Goal: Task Accomplishment & Management: Manage account settings

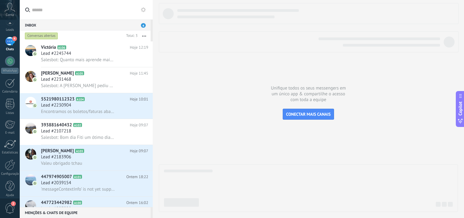
scroll to position [35, 0]
click at [11, 168] on div "Configurações" at bounding box center [10, 169] width 18 height 4
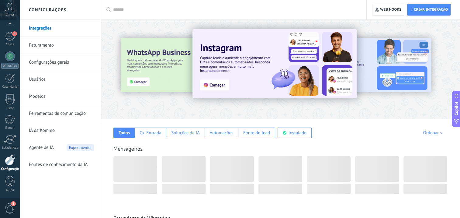
click at [9, 163] on div at bounding box center [10, 159] width 10 height 11
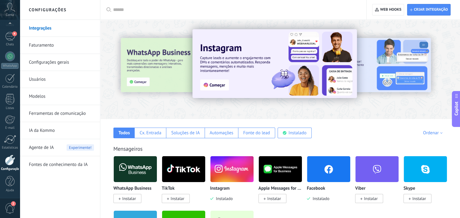
click at [39, 78] on link "Usuários" at bounding box center [61, 79] width 65 height 17
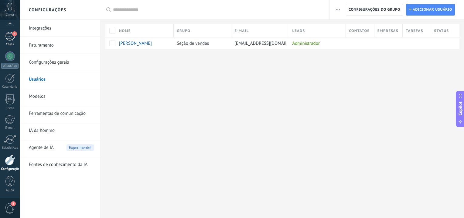
click at [10, 39] on div "4" at bounding box center [10, 36] width 10 height 9
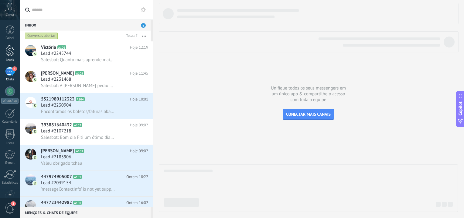
click at [10, 47] on div at bounding box center [9, 50] width 9 height 11
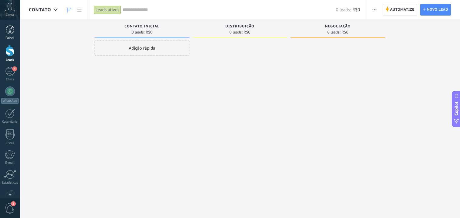
click at [12, 29] on div at bounding box center [9, 29] width 9 height 9
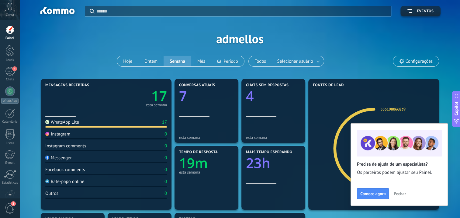
click at [11, 15] on span "Conta" at bounding box center [10, 15] width 8 height 4
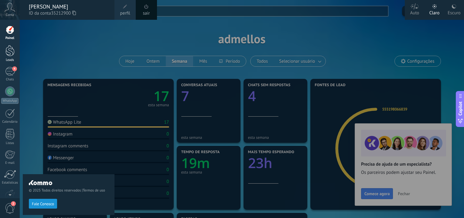
click at [9, 54] on div at bounding box center [9, 50] width 9 height 11
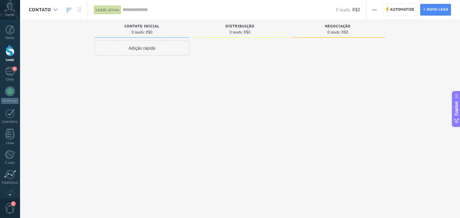
click at [56, 9] on icon at bounding box center [56, 10] width 4 height 2
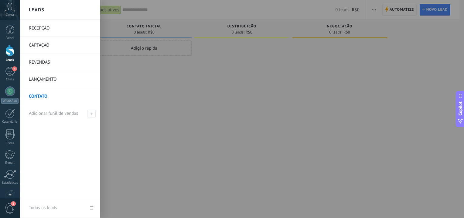
click at [56, 9] on div "Leads" at bounding box center [60, 10] width 81 height 20
click at [9, 71] on div "4" at bounding box center [10, 71] width 10 height 9
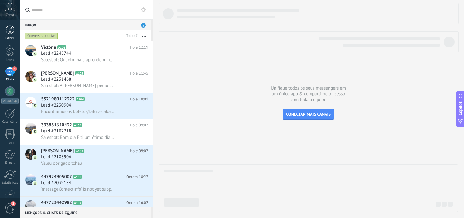
click at [14, 30] on div at bounding box center [9, 29] width 9 height 9
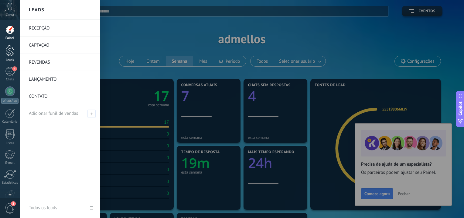
click at [7, 48] on div at bounding box center [9, 50] width 9 height 11
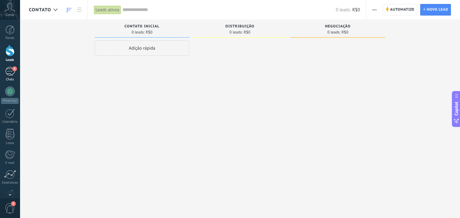
click at [9, 71] on div "4" at bounding box center [10, 71] width 10 height 9
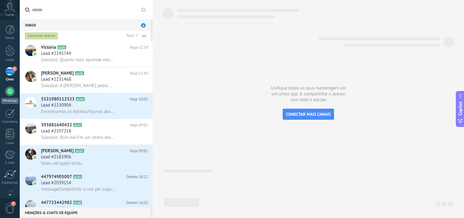
click at [8, 94] on div at bounding box center [10, 91] width 10 height 10
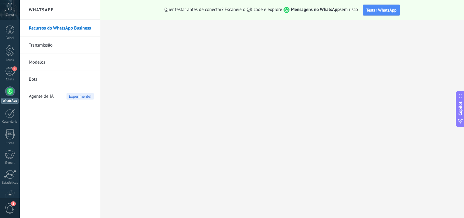
click at [65, 124] on div "Recursos do WhatsApp Business Transmissão Modelos Bots Agente de IA Experimente!" at bounding box center [60, 119] width 80 height 198
click at [11, 54] on div at bounding box center [9, 50] width 9 height 11
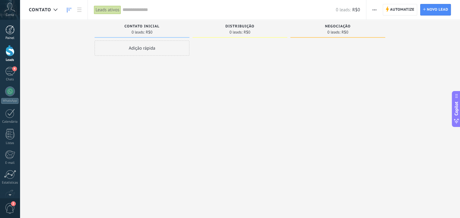
click at [10, 30] on div at bounding box center [9, 29] width 9 height 9
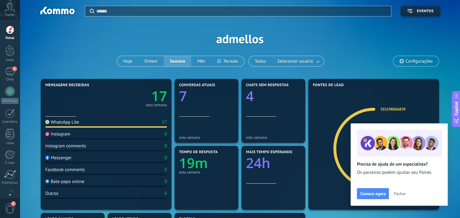
click at [397, 193] on span "Fechar" at bounding box center [400, 193] width 12 height 4
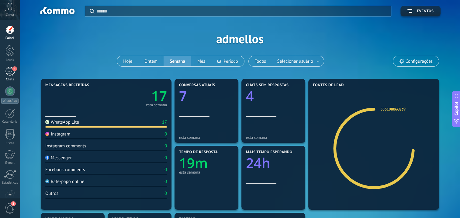
click at [9, 72] on div "4" at bounding box center [10, 71] width 10 height 9
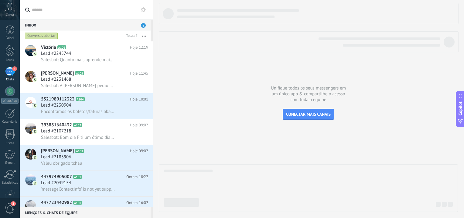
click at [145, 34] on button "button" at bounding box center [144, 35] width 13 height 11
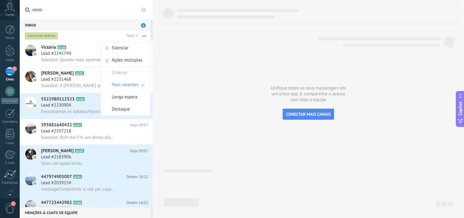
click at [145, 34] on button "button" at bounding box center [144, 35] width 13 height 11
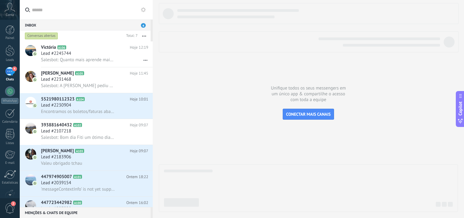
click at [143, 26] on span "4" at bounding box center [143, 25] width 5 height 5
click at [153, 62] on div at bounding box center [153, 109] width 0 height 218
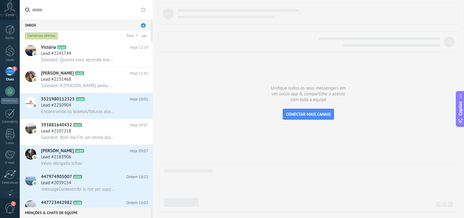
click at [153, 82] on div at bounding box center [153, 109] width 0 height 218
click at [157, 91] on div "Unifique todos os seus messengers em um único app & compartilhe o acesso com to…" at bounding box center [309, 109] width 312 height 218
drag, startPoint x: 157, startPoint y: 91, endPoint x: 171, endPoint y: 97, distance: 15.7
click at [171, 97] on div at bounding box center [308, 107] width 299 height 209
click at [12, 32] on div at bounding box center [9, 29] width 9 height 9
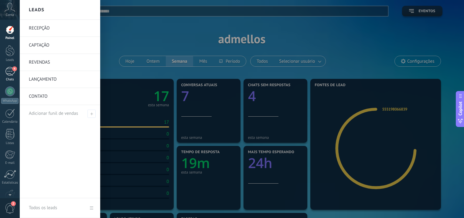
click at [11, 70] on div "4" at bounding box center [10, 71] width 10 height 9
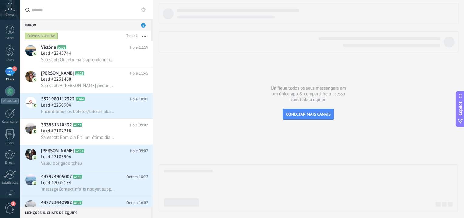
click at [52, 36] on div "Conversas abertas" at bounding box center [41, 35] width 33 height 7
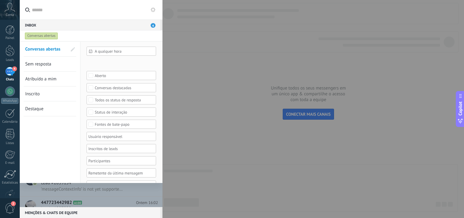
click at [0, 0] on div "CONTATO ALUGUEL VENDA SECRETARIA CONCLUÍDO PERDIDO LANÇAMENTOS" at bounding box center [0, 0] width 0 height 0
click at [56, 50] on div at bounding box center [242, 109] width 445 height 218
click at [74, 48] on span at bounding box center [73, 49] width 4 height 4
click at [74, 48] on span at bounding box center [72, 49] width 5 height 4
click at [13, 73] on div "4" at bounding box center [10, 71] width 10 height 9
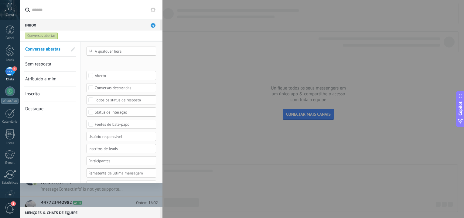
click at [136, 27] on div "Inbox 4" at bounding box center [90, 24] width 141 height 11
click at [73, 50] on span at bounding box center [73, 49] width 4 height 4
click at [54, 36] on div "Conversas abertas" at bounding box center [41, 35] width 33 height 7
click at [79, 22] on div "Inbox 4" at bounding box center [90, 24] width 141 height 11
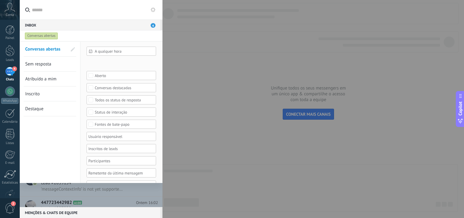
click at [182, 159] on div at bounding box center [232, 109] width 464 height 218
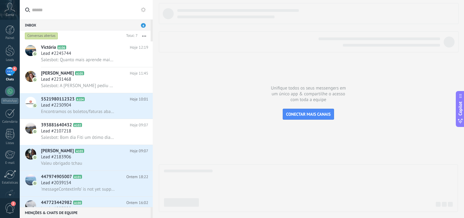
click at [182, 159] on div at bounding box center [232, 109] width 464 height 218
click at [15, 46] on link "Leads" at bounding box center [10, 53] width 20 height 17
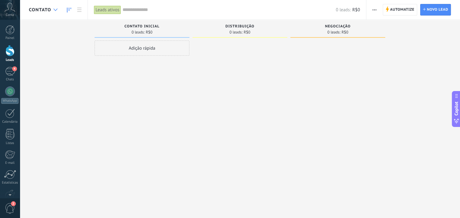
click at [56, 8] on div at bounding box center [55, 10] width 10 height 12
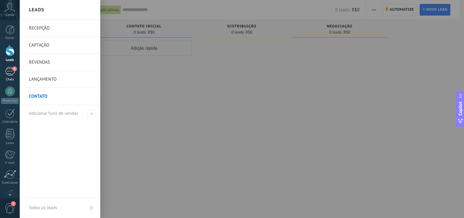
click at [10, 70] on div "4" at bounding box center [10, 71] width 10 height 9
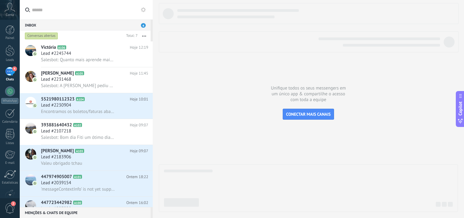
click at [84, 25] on div "Inbox 4" at bounding box center [85, 24] width 131 height 11
click at [31, 25] on div "Inbox 4" at bounding box center [85, 24] width 131 height 11
click at [171, 55] on div at bounding box center [308, 107] width 299 height 209
click at [137, 60] on icon at bounding box center [139, 60] width 7 height 7
click at [124, 61] on div at bounding box center [232, 109] width 464 height 218
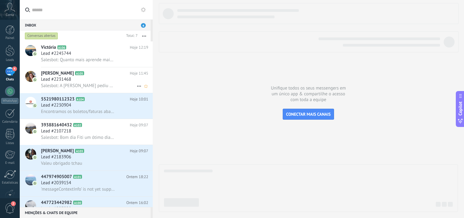
click at [136, 85] on icon at bounding box center [139, 85] width 7 height 7
click at [135, 85] on li "Conversa fechada" at bounding box center [159, 90] width 51 height 12
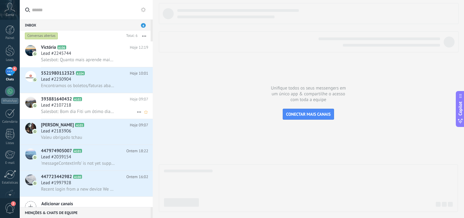
click at [136, 113] on icon at bounding box center [139, 111] width 7 height 7
click at [136, 113] on li "Conversa fechada" at bounding box center [159, 116] width 51 height 12
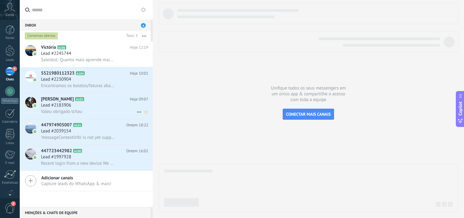
click at [136, 113] on icon at bounding box center [139, 111] width 7 height 7
click at [137, 113] on li "Conversa fechada" at bounding box center [159, 116] width 51 height 12
click at [137, 112] on use at bounding box center [139, 112] width 4 height 1
click at [137, 110] on li "Marcar como respondida" at bounding box center [166, 116] width 64 height 12
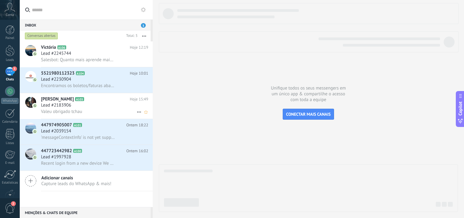
click at [137, 112] on use at bounding box center [139, 112] width 4 height 1
click at [139, 113] on div "Conversa fechada" at bounding box center [160, 116] width 42 height 12
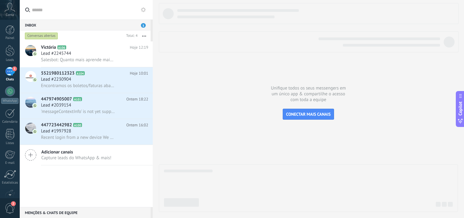
click at [0, 0] on icon at bounding box center [0, 0] width 0 height 0
click at [139, 113] on div "Conversa fechada" at bounding box center [160, 116] width 42 height 12
click at [140, 112] on icon at bounding box center [139, 111] width 7 height 7
click at [140, 112] on div "Marcar como respondida" at bounding box center [166, 116] width 55 height 12
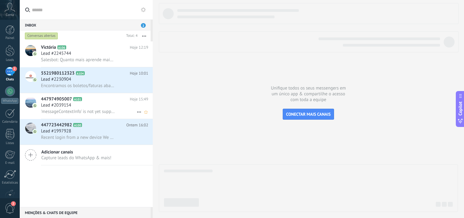
click at [140, 112] on icon at bounding box center [139, 111] width 7 height 7
click at [140, 112] on div "Conversa fechada" at bounding box center [160, 116] width 42 height 12
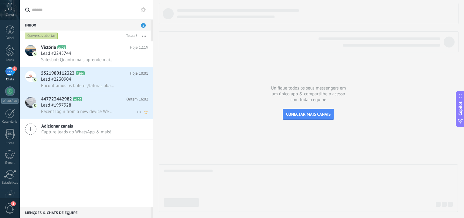
click at [139, 112] on icon at bounding box center [139, 111] width 7 height 7
click at [139, 112] on div "Conversa fechada" at bounding box center [160, 116] width 42 height 12
click at [132, 62] on div "Salesbot: Quanto mais aprende mais complica" at bounding box center [94, 60] width 107 height 6
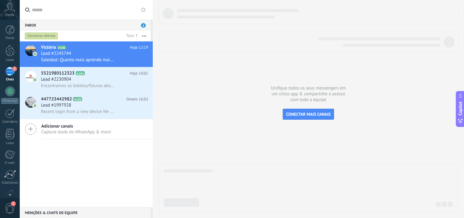
click at [145, 35] on button "button" at bounding box center [144, 35] width 13 height 11
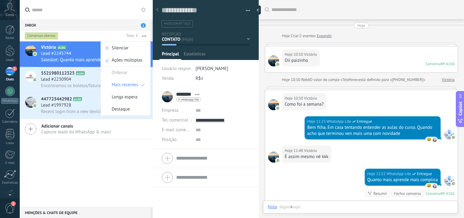
scroll to position [76, 0]
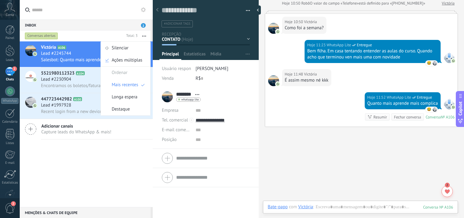
click at [145, 36] on icon "button" at bounding box center [144, 36] width 4 height 1
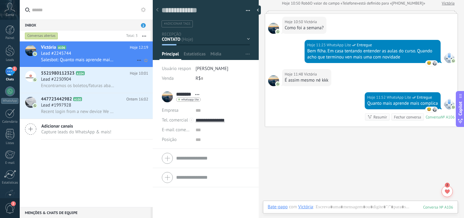
click at [139, 60] on icon at bounding box center [139, 60] width 7 height 7
click at [139, 62] on div "Conversa fechada" at bounding box center [160, 64] width 42 height 12
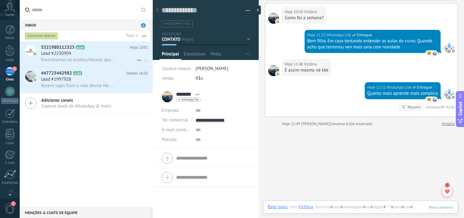
click at [139, 60] on icon at bounding box center [139, 60] width 7 height 7
click at [139, 60] on div "Conversa fechada" at bounding box center [160, 64] width 42 height 12
click at [139, 60] on icon at bounding box center [139, 60] width 7 height 7
click at [139, 60] on div "Marcar como respondida" at bounding box center [166, 64] width 55 height 12
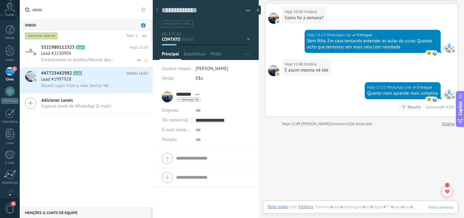
click at [137, 60] on use at bounding box center [139, 60] width 4 height 1
click at [136, 60] on li "Conversa fechada" at bounding box center [159, 64] width 51 height 12
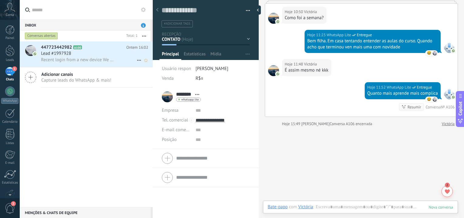
click at [136, 61] on icon at bounding box center [139, 60] width 7 height 7
click at [136, 61] on li "Conversa fechada" at bounding box center [159, 64] width 51 height 12
click at [136, 61] on icon at bounding box center [139, 60] width 7 height 7
click at [136, 61] on li "Marcar como respondida" at bounding box center [166, 64] width 64 height 12
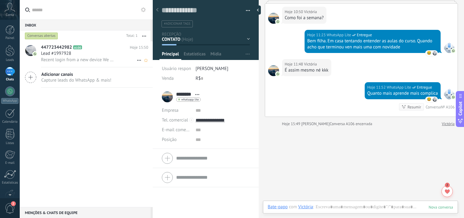
click at [136, 61] on icon at bounding box center [139, 60] width 7 height 7
click at [136, 61] on li "Conversa fechada" at bounding box center [159, 64] width 51 height 12
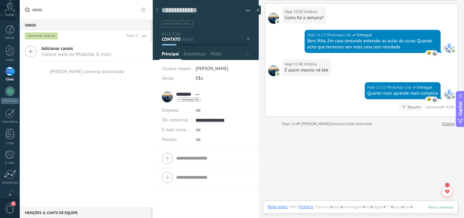
click at [244, 10] on button "button" at bounding box center [246, 10] width 9 height 9
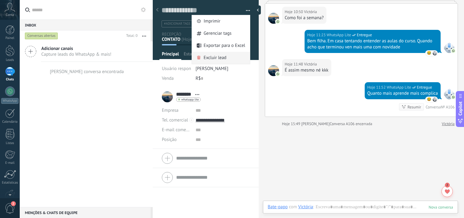
click at [213, 55] on span "Excluir lead" at bounding box center [215, 58] width 23 height 12
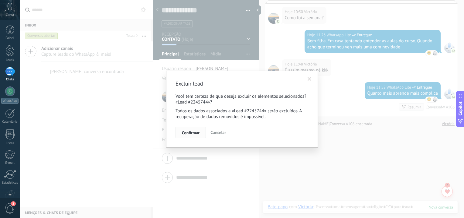
click at [186, 129] on button "Confirmar" at bounding box center [191, 132] width 30 height 12
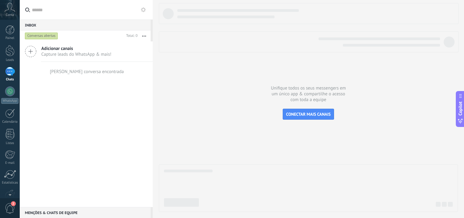
click at [32, 48] on icon at bounding box center [31, 52] width 12 height 12
click at [45, 49] on span "Adicionar canais" at bounding box center [76, 49] width 70 height 6
click at [45, 49] on div "Inbox 0 Conversas abertas Total: 0 Silenciar Ações múltiplas Ordenar Mais recen…" at bounding box center [86, 109] width 133 height 218
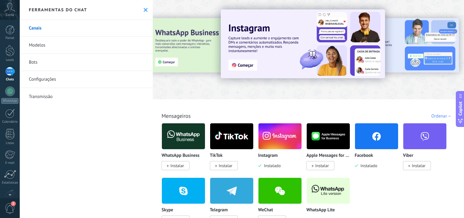
click at [34, 29] on link "Canais" at bounding box center [86, 28] width 133 height 17
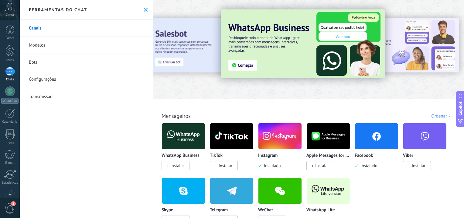
click at [326, 191] on img at bounding box center [328, 190] width 43 height 29
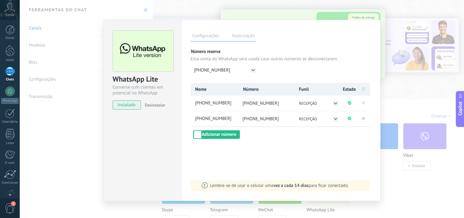
click at [363, 118] on icon at bounding box center [364, 118] width 2 height 2
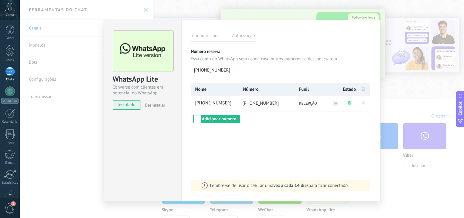
click at [146, 143] on div "WhatsApp Lite Converse com clientes em potencial no WhatsApp instalado Desinsta…" at bounding box center [143, 110] width 78 height 181
click at [73, 112] on div "WhatsApp Lite Converse com clientes em potencial no WhatsApp instalado Desinsta…" at bounding box center [242, 109] width 445 height 218
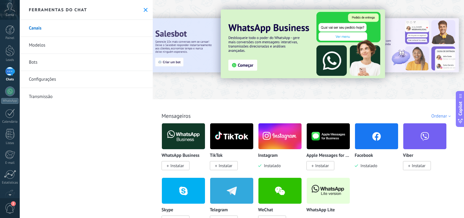
click at [144, 8] on icon at bounding box center [146, 10] width 4 height 4
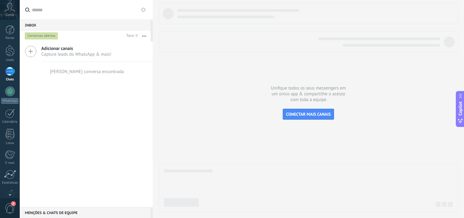
click at [144, 8] on icon at bounding box center [143, 9] width 5 height 5
click at [0, 0] on icon at bounding box center [0, 0] width 0 height 0
click at [61, 51] on span "Capture leads do WhatsApp & mais!" at bounding box center [76, 54] width 70 height 6
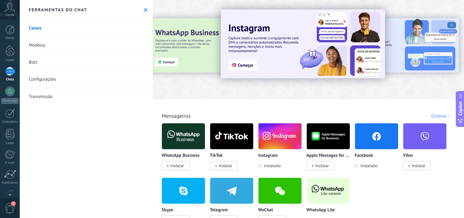
click at [331, 89] on div at bounding box center [309, 47] width 312 height 87
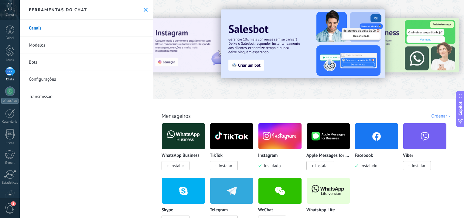
click at [35, 28] on link "Canais" at bounding box center [86, 28] width 133 height 17
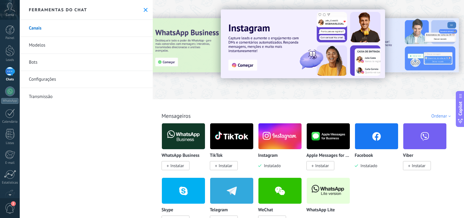
click at [144, 10] on use at bounding box center [146, 10] width 4 height 4
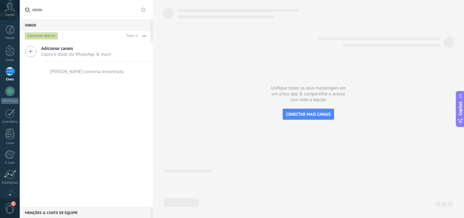
click at [71, 50] on span "Adicionar canais" at bounding box center [76, 49] width 70 height 6
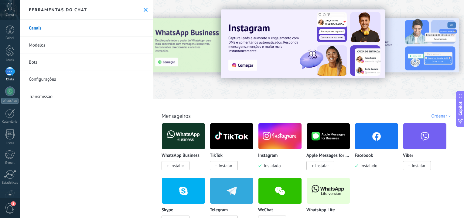
click at [39, 28] on link "Canais" at bounding box center [86, 28] width 133 height 17
click at [321, 195] on img at bounding box center [328, 190] width 43 height 29
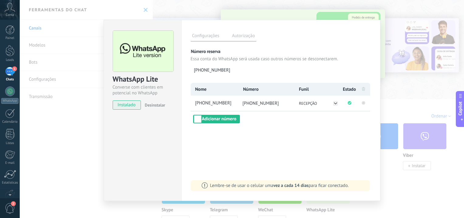
click at [364, 101] on rect at bounding box center [364, 103] width 4 height 4
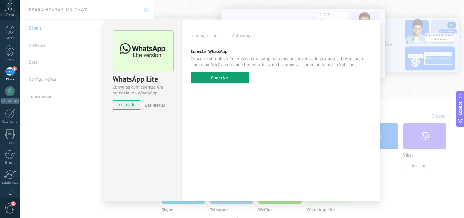
click at [219, 78] on button "Conectar" at bounding box center [220, 77] width 58 height 11
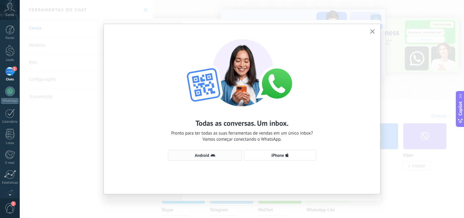
click at [207, 151] on button "Android" at bounding box center [205, 155] width 74 height 11
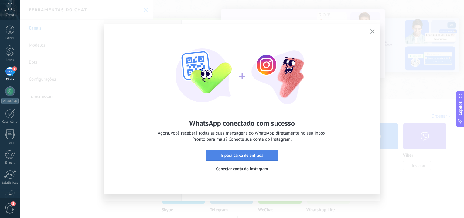
click at [241, 156] on span "Ir para caixa de entrada" at bounding box center [242, 155] width 43 height 4
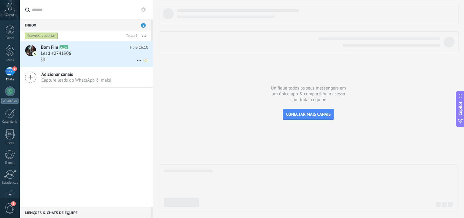
click at [137, 60] on icon at bounding box center [139, 60] width 7 height 7
click at [145, 75] on div "Conversa fechada" at bounding box center [166, 76] width 55 height 12
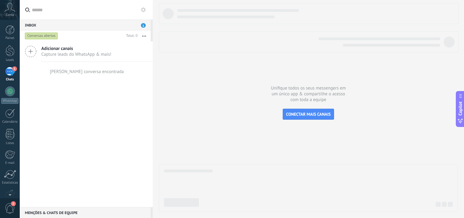
click at [45, 50] on span "Adicionar canais" at bounding box center [76, 49] width 70 height 6
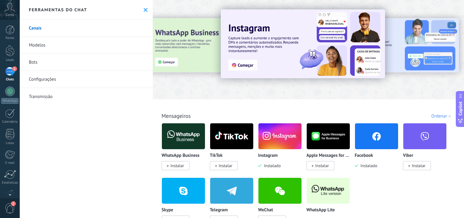
click at [144, 8] on icon at bounding box center [146, 10] width 4 height 4
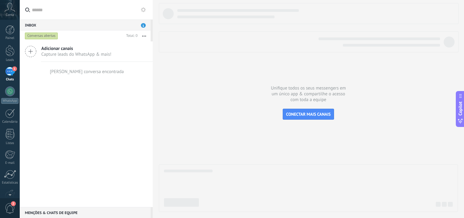
click at [9, 71] on div "1" at bounding box center [10, 71] width 10 height 9
click at [13, 67] on span "1" at bounding box center [14, 68] width 5 height 5
click at [142, 36] on button "button" at bounding box center [144, 35] width 13 height 11
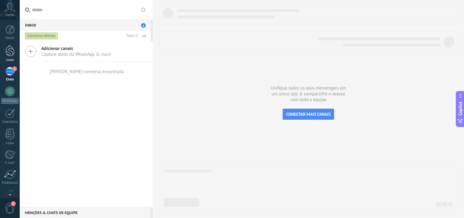
click at [11, 55] on div at bounding box center [9, 50] width 9 height 11
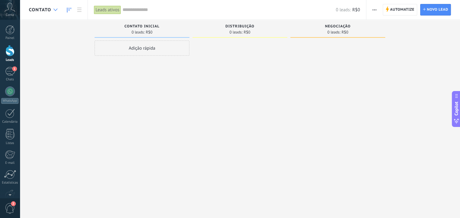
click at [54, 9] on use at bounding box center [56, 10] width 4 height 2
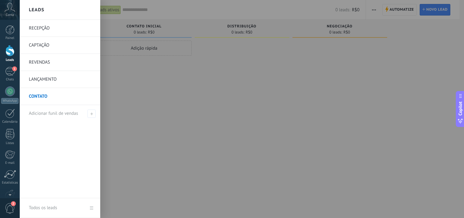
click at [46, 26] on link "RECEPÇÃO" at bounding box center [61, 28] width 65 height 17
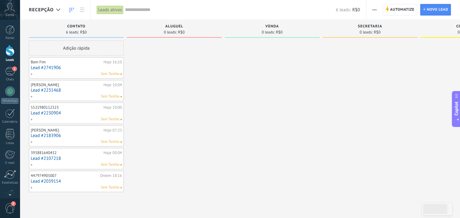
click at [32, 75] on span at bounding box center [33, 73] width 7 height 5
click at [131, 71] on div at bounding box center [174, 115] width 95 height 151
click at [132, 71] on div at bounding box center [174, 115] width 95 height 151
drag, startPoint x: 76, startPoint y: 71, endPoint x: 55, endPoint y: 211, distance: 141.7
click at [55, 211] on div "CONTATO 6 leads: R$0 Adição rápida Bom Fim Hoje 16:10 Lead #2741906 Sem Tarefas…" at bounding box center [276, 116] width 495 height 193
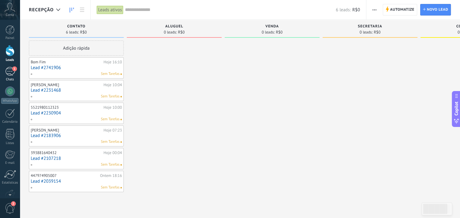
click at [10, 69] on div "1" at bounding box center [10, 71] width 10 height 9
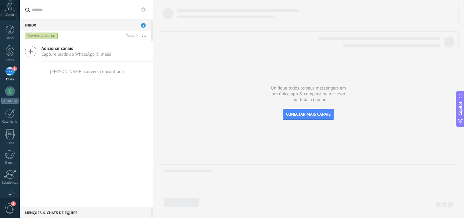
click at [46, 50] on span "Adicionar canais" at bounding box center [76, 49] width 70 height 6
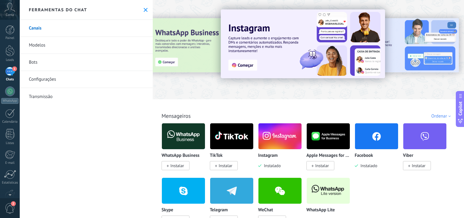
click at [67, 78] on link "Configurações" at bounding box center [86, 79] width 133 height 17
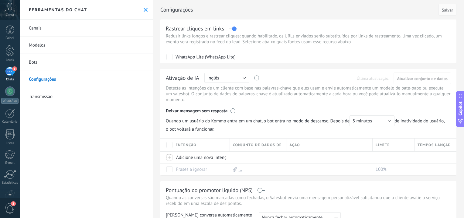
click at [58, 26] on link "Canais" at bounding box center [86, 28] width 133 height 17
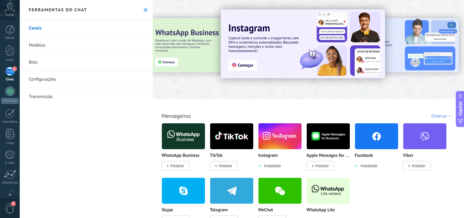
click at [319, 188] on img at bounding box center [328, 190] width 43 height 29
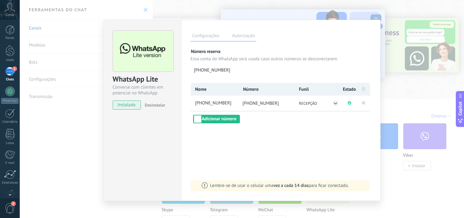
click at [362, 103] on rect at bounding box center [364, 103] width 4 height 4
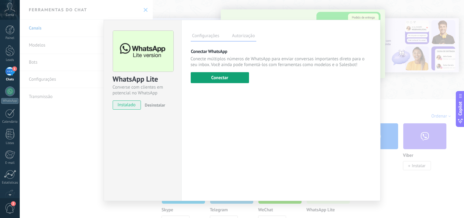
click at [217, 77] on button "Conectar" at bounding box center [220, 77] width 58 height 11
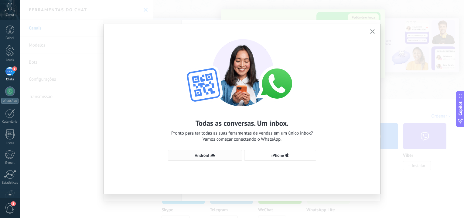
click at [201, 158] on button "Android" at bounding box center [205, 155] width 74 height 11
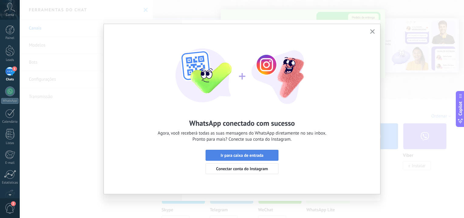
click at [231, 154] on span "Ir para caixa de entrada" at bounding box center [242, 155] width 43 height 4
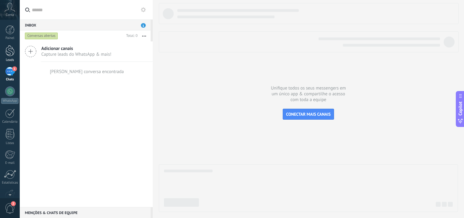
click at [13, 50] on div at bounding box center [9, 50] width 9 height 11
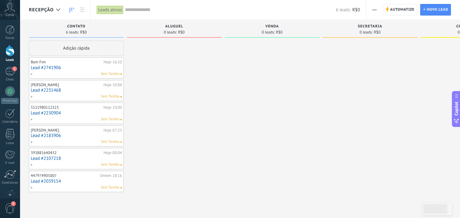
click at [9, 24] on div "Painel Leads 1 Chats WhatsApp Clientes" at bounding box center [20, 109] width 40 height 178
click at [9, 14] on span "Conta" at bounding box center [10, 15] width 8 height 4
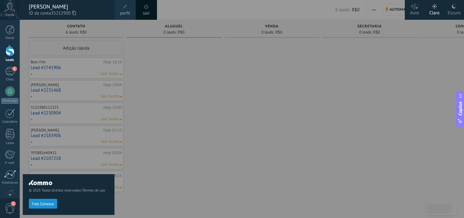
click at [10, 13] on span "Conta" at bounding box center [10, 15] width 8 height 4
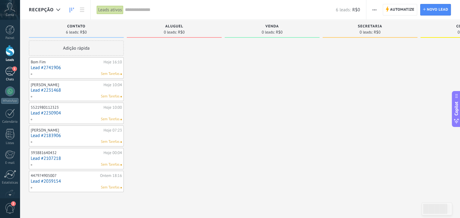
click at [9, 68] on div "1" at bounding box center [10, 71] width 10 height 9
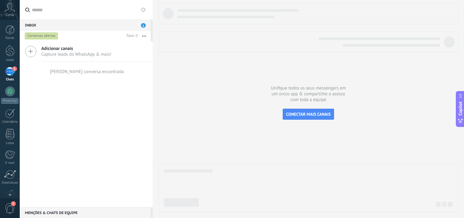
click at [50, 50] on span "Adicionar canais" at bounding box center [76, 49] width 70 height 6
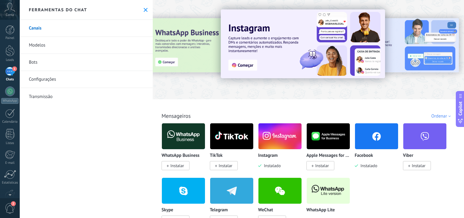
click at [50, 50] on link "Modelos" at bounding box center [86, 45] width 133 height 17
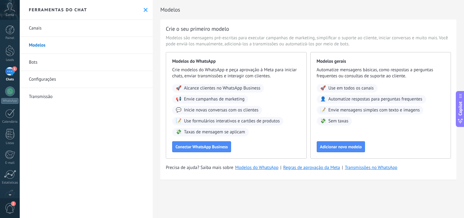
click at [35, 27] on link "Canais" at bounding box center [86, 28] width 133 height 17
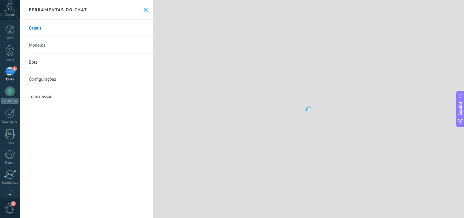
click at [35, 27] on link "Canais" at bounding box center [86, 28] width 133 height 17
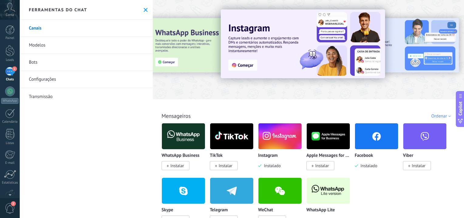
click at [324, 186] on img at bounding box center [328, 190] width 43 height 29
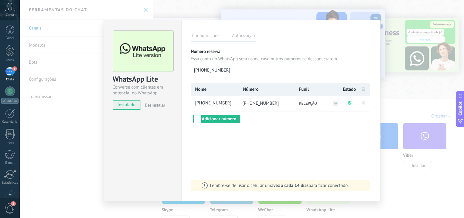
click at [431, 212] on div "WhatsApp Lite Converse com clientes em potencial no WhatsApp instalado Desinsta…" at bounding box center [242, 109] width 445 height 218
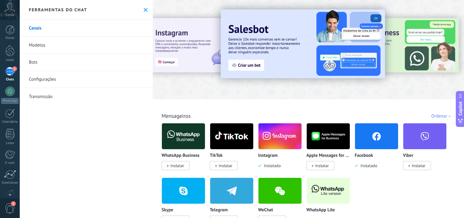
click at [431, 212] on div "WhatsApp Business Instalar TikTok Instalar Instagram Instalado Apple Messages f…" at bounding box center [312, 177] width 300 height 109
click at [333, 192] on img at bounding box center [328, 190] width 43 height 29
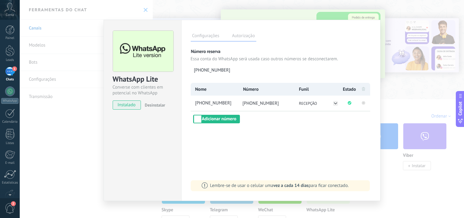
click at [364, 102] on rect at bounding box center [364, 103] width 4 height 4
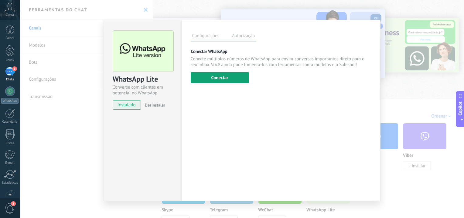
click at [226, 80] on button "Conectar" at bounding box center [220, 77] width 58 height 11
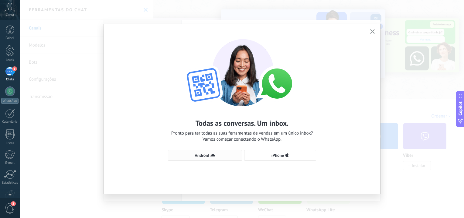
click at [206, 156] on span "Android" at bounding box center [202, 155] width 14 height 4
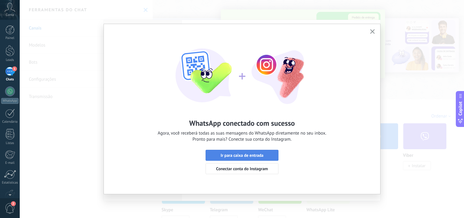
click at [225, 153] on span "Ir para caixa de entrada" at bounding box center [242, 155] width 43 height 4
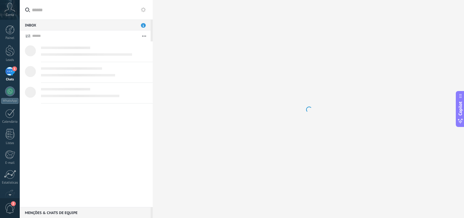
click at [225, 153] on div at bounding box center [309, 109] width 312 height 218
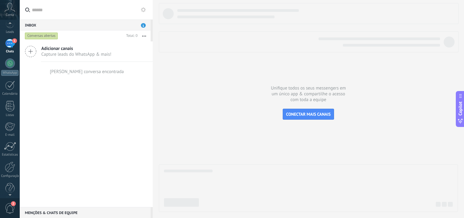
scroll to position [35, 0]
click at [14, 164] on div at bounding box center [10, 159] width 10 height 11
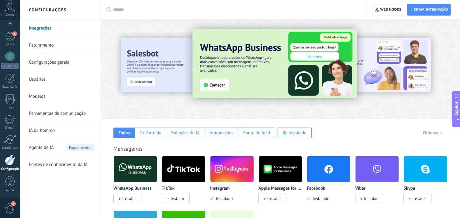
click at [231, 165] on img at bounding box center [231, 168] width 43 height 29
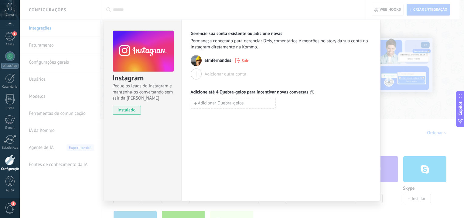
click at [34, 26] on div "Instagram Pegue os leads do Instagram e mantenha-os conversando sem sair da Kom…" at bounding box center [242, 109] width 445 height 218
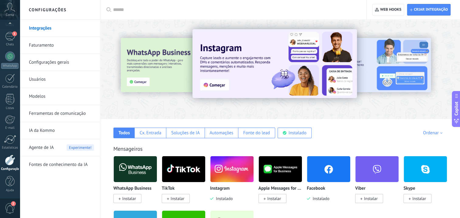
click at [325, 180] on img at bounding box center [328, 168] width 43 height 29
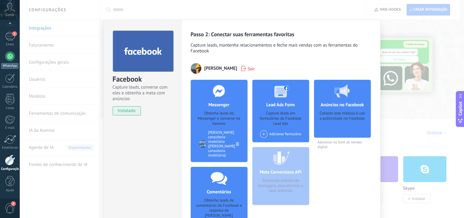
click at [10, 55] on div at bounding box center [10, 56] width 10 height 10
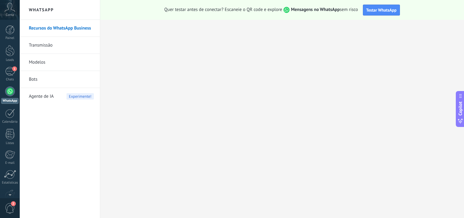
click at [11, 90] on div at bounding box center [10, 91] width 10 height 10
click at [9, 67] on div "1" at bounding box center [10, 71] width 10 height 9
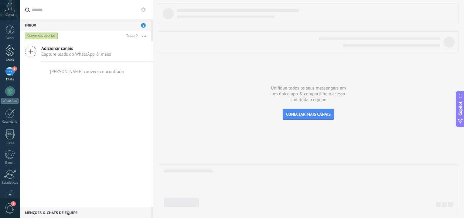
click at [7, 52] on div at bounding box center [9, 50] width 9 height 11
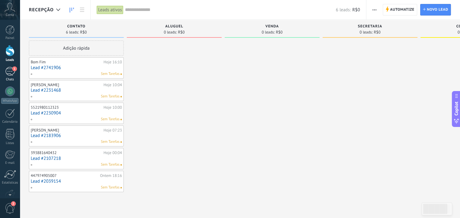
click at [11, 67] on div "1" at bounding box center [10, 71] width 10 height 9
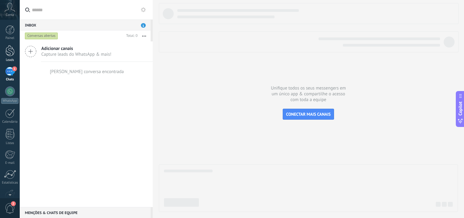
click at [11, 51] on div at bounding box center [9, 50] width 9 height 11
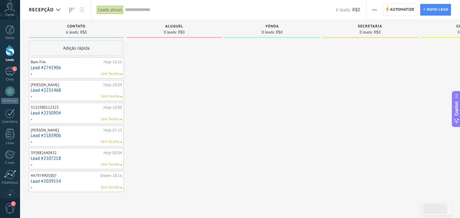
click at [65, 91] on link "Lead #2231468" at bounding box center [76, 90] width 91 height 5
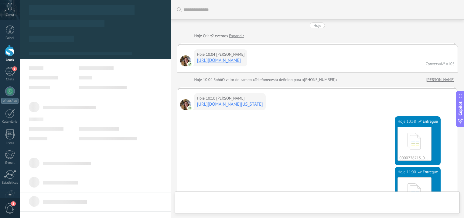
type textarea "**********"
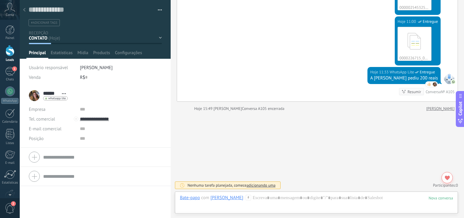
scroll to position [403, 0]
click at [25, 8] on icon at bounding box center [24, 10] width 2 height 4
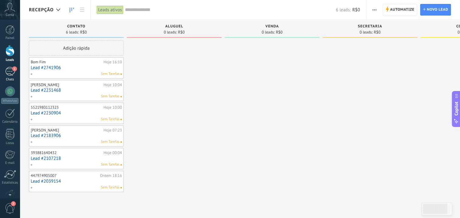
click at [9, 69] on div "1" at bounding box center [10, 71] width 10 height 9
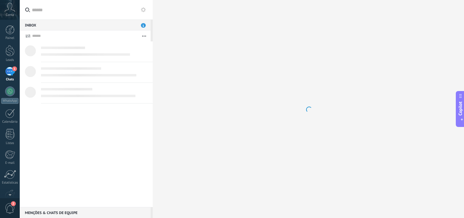
click at [9, 69] on div "1" at bounding box center [10, 71] width 10 height 9
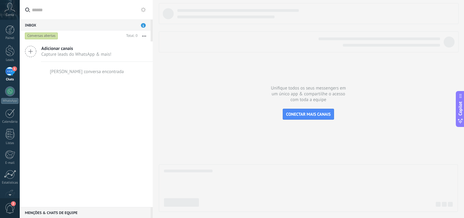
click at [56, 51] on span "Adicionar canais" at bounding box center [76, 49] width 70 height 6
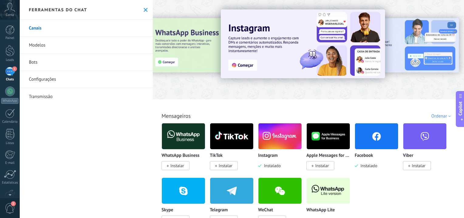
click at [374, 131] on img at bounding box center [376, 135] width 43 height 29
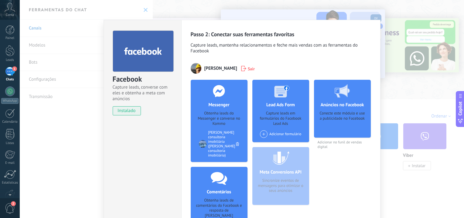
click at [374, 131] on div "Passo 2: Conectar suas ferramentas favoritas Capture leads, mantenha relacionam…" at bounding box center [280, 148] width 199 height 256
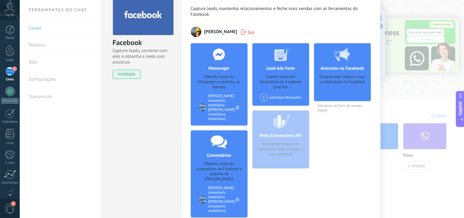
scroll to position [49, 0]
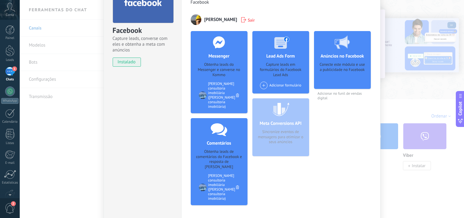
click at [10, 72] on div "1" at bounding box center [10, 71] width 10 height 9
